Goal: Find specific page/section: Find specific page/section

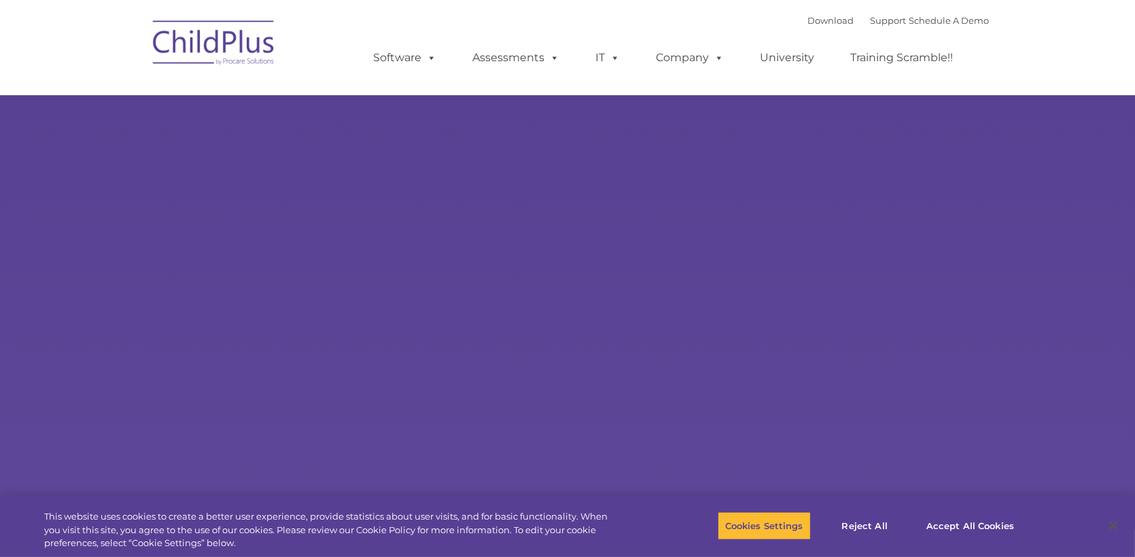
select select "MEDIUM"
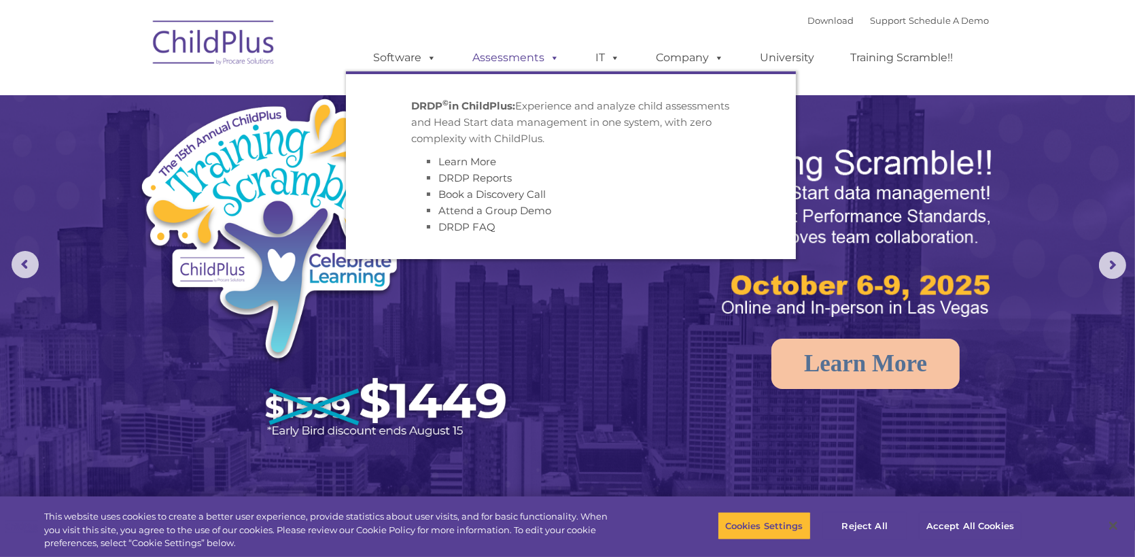
click at [493, 63] on link "Assessments" at bounding box center [516, 57] width 114 height 27
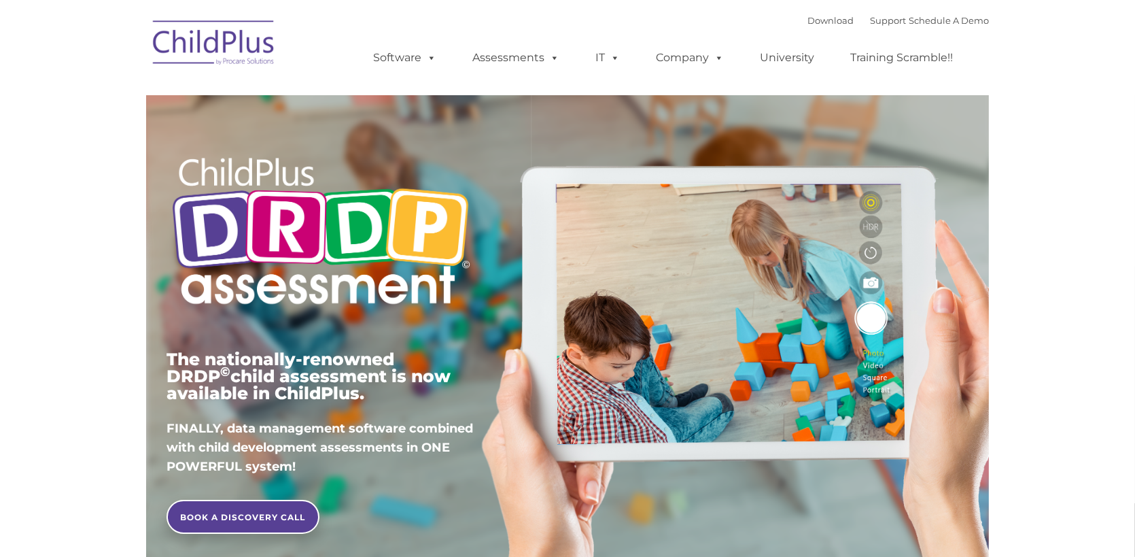
type input ""
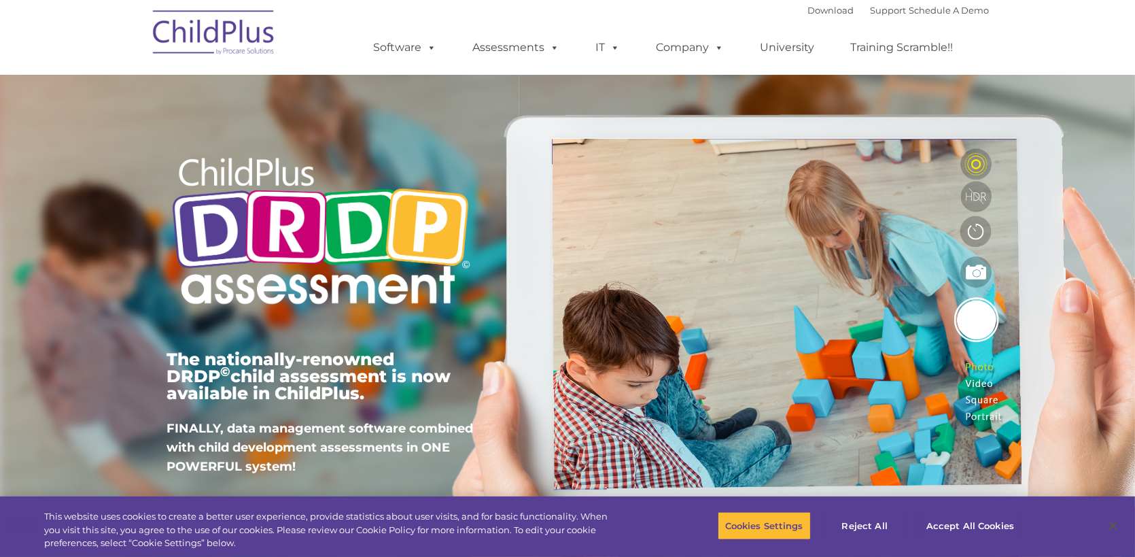
click at [777, 23] on div "Download Support | Schedule A Demo  MENU MENU Software ChildPlus: The original…" at bounding box center [667, 37] width 643 height 75
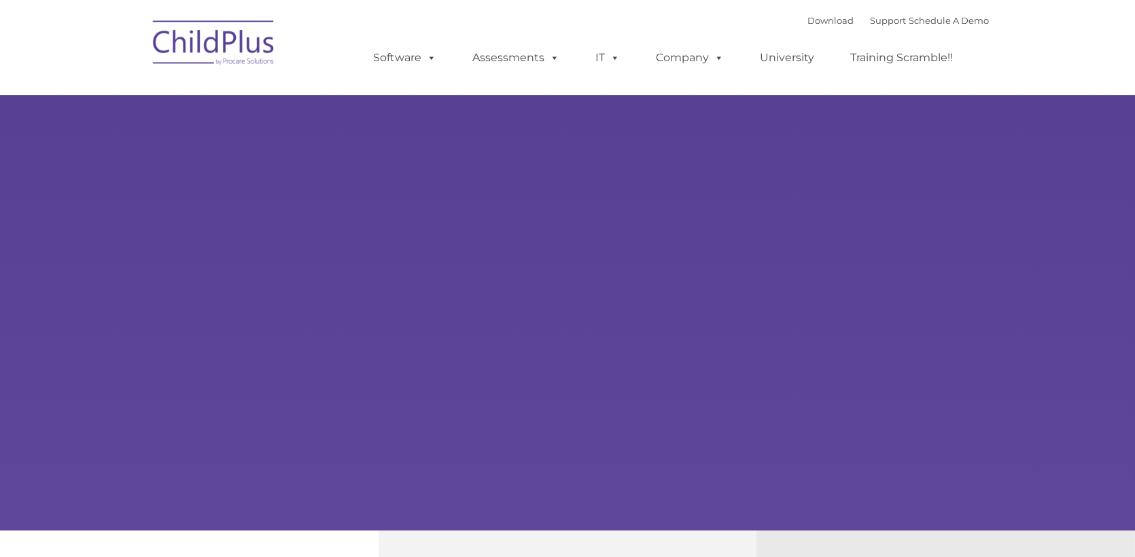
type input ""
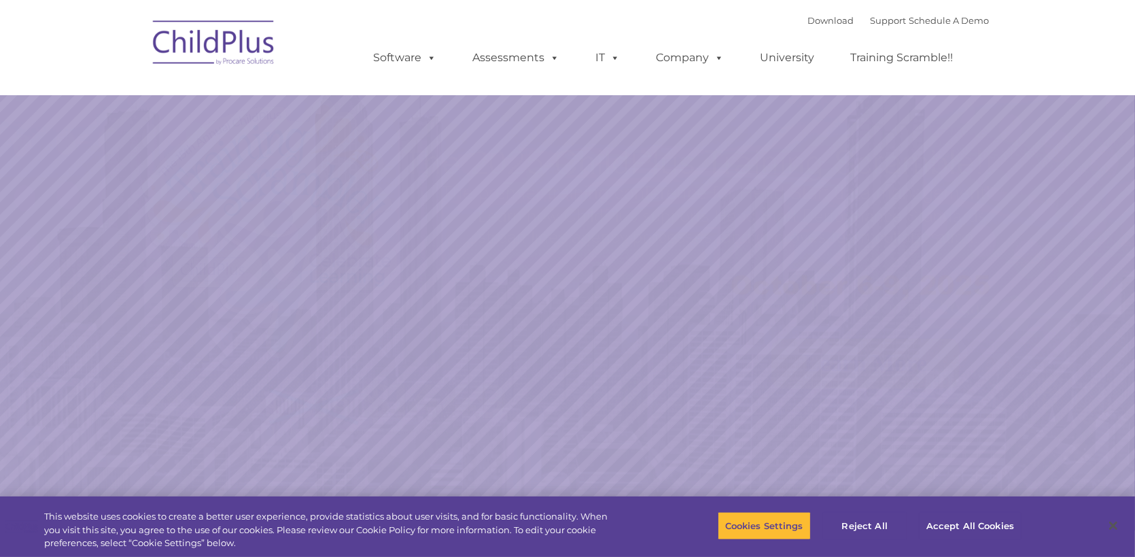
select select "MEDIUM"
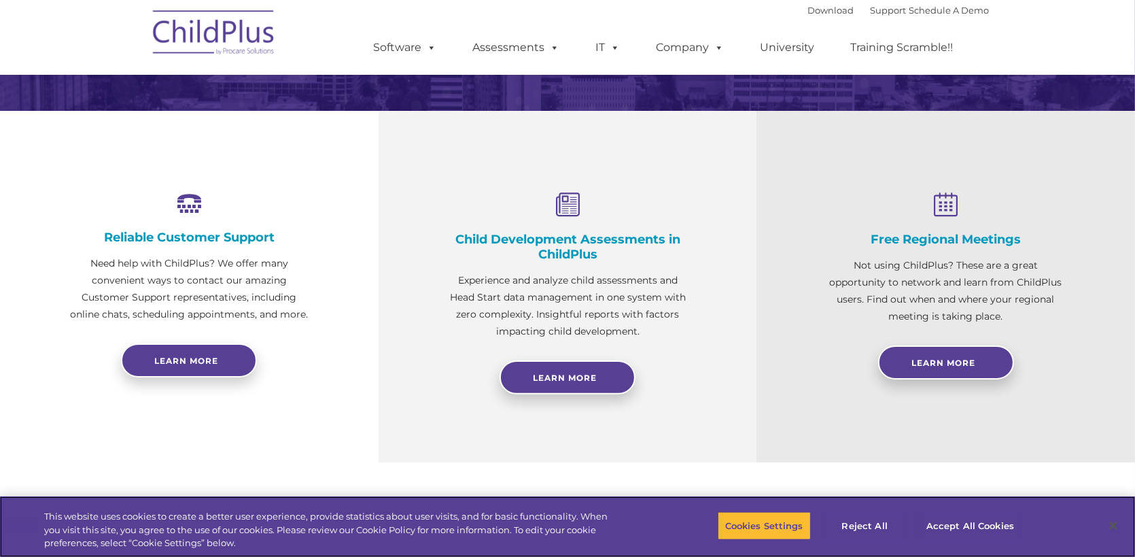
scroll to position [434, 0]
